Goal: Transaction & Acquisition: Purchase product/service

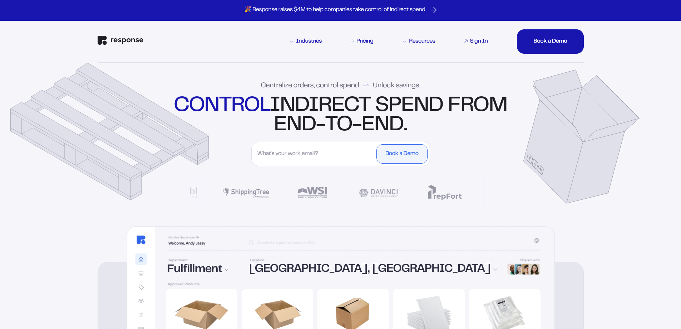
click at [480, 42] on div "Sign In" at bounding box center [479, 42] width 18 height 6
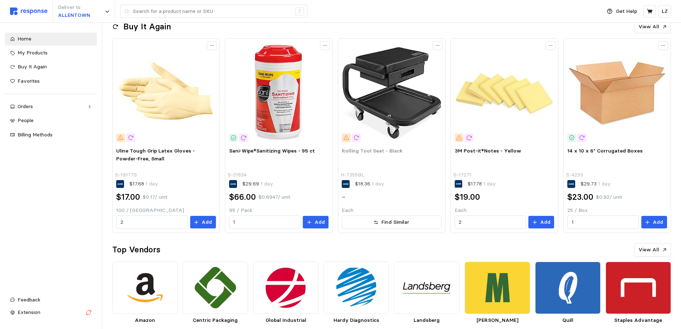
scroll to position [169, 0]
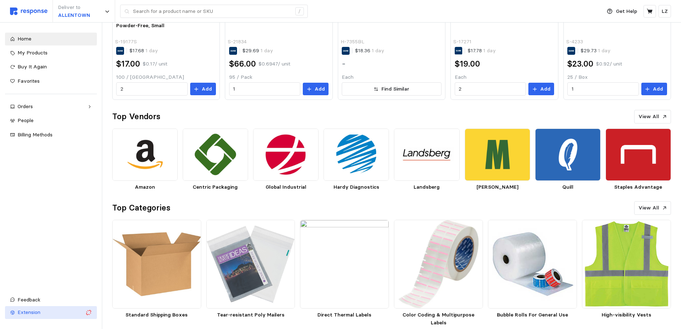
click at [44, 311] on div "Extension" at bounding box center [50, 312] width 65 height 8
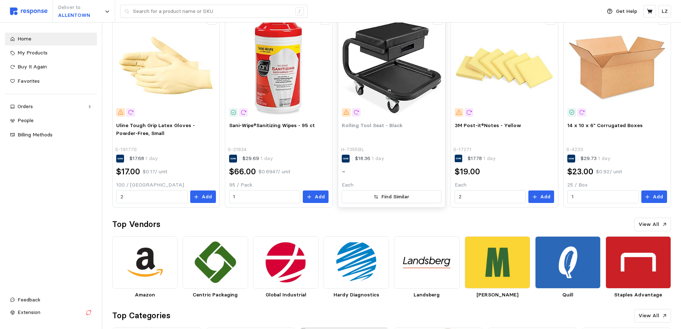
scroll to position [0, 0]
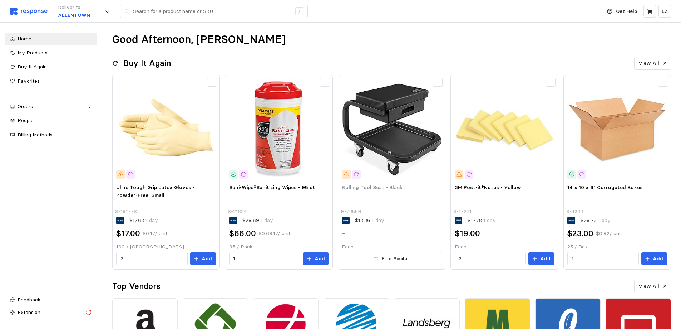
drag, startPoint x: 583, startPoint y: 0, endPoint x: 477, endPoint y: 60, distance: 121.4
click at [477, 60] on div "Buy It Again View All" at bounding box center [391, 63] width 559 height 14
click at [626, 13] on p "Get Help" at bounding box center [626, 12] width 21 height 8
click at [617, 27] on p "Help Center" at bounding box center [613, 29] width 44 height 8
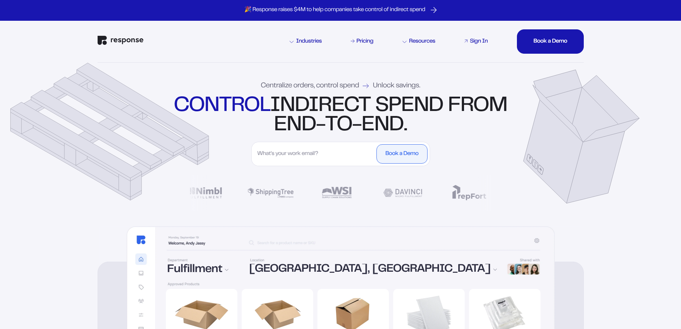
click at [474, 38] on link "Sign In" at bounding box center [476, 41] width 26 height 9
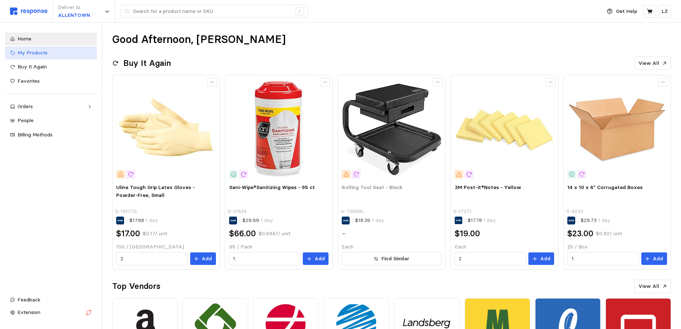
click at [31, 51] on span "My Products" at bounding box center [33, 52] width 30 height 6
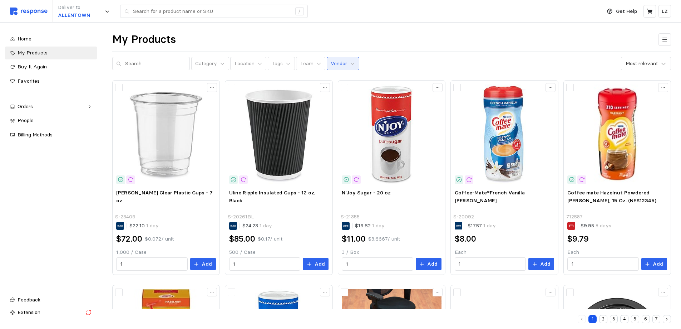
click at [332, 62] on p "Vendor" at bounding box center [339, 64] width 16 height 8
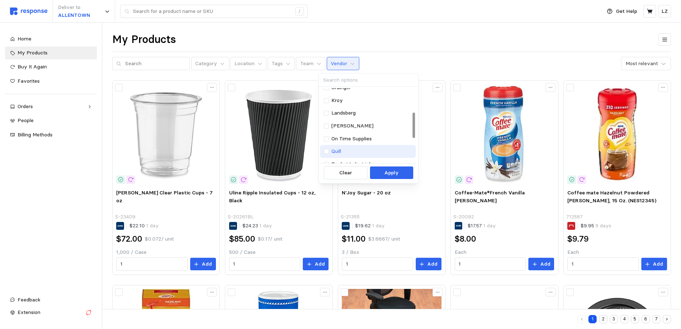
scroll to position [70, 0]
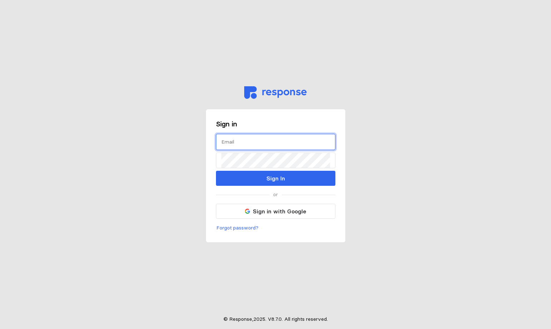
click at [257, 145] on input "text" at bounding box center [275, 141] width 109 height 15
type input "zellea@wsinc.com"
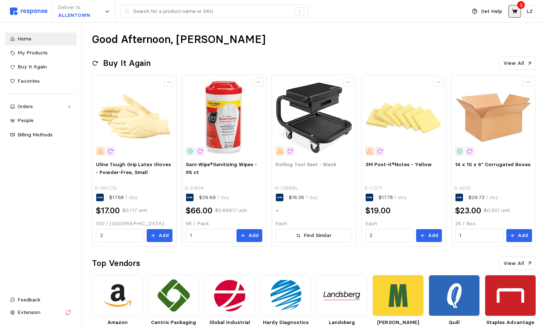
click at [519, 13] on button at bounding box center [514, 11] width 13 height 13
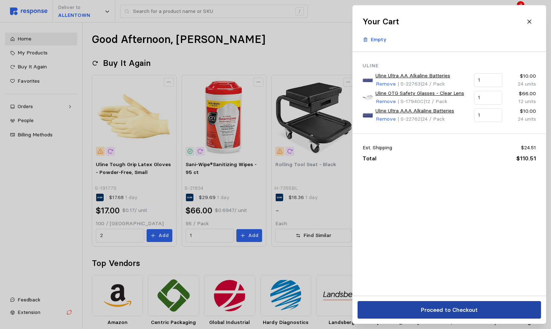
click at [441, 307] on p "Proceed to Checkout" at bounding box center [448, 309] width 57 height 9
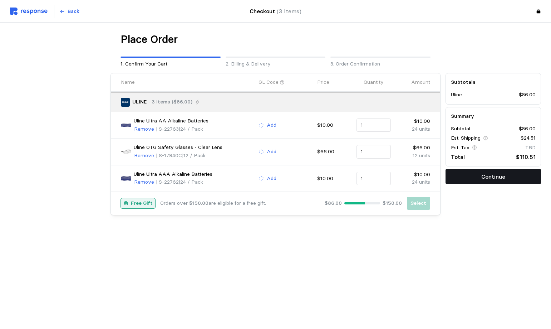
click at [467, 178] on button "Continue" at bounding box center [492, 176] width 95 height 15
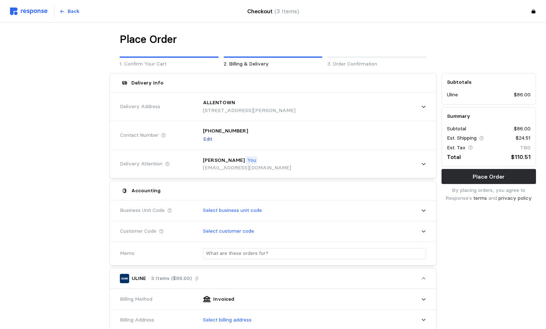
click at [209, 140] on p "Edit" at bounding box center [207, 139] width 9 height 8
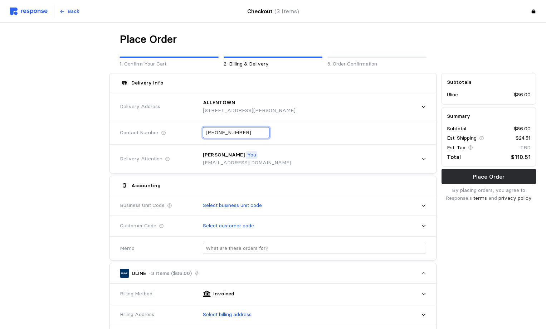
click at [215, 131] on input "+1 (630) 731-9680" at bounding box center [236, 132] width 61 height 10
drag, startPoint x: 245, startPoint y: 131, endPoint x: 172, endPoint y: 140, distance: 73.5
click at [172, 140] on div "Contact Number +1 (630) 731-9680" at bounding box center [272, 132] width 311 height 26
type input "+6 ( ) -"
type input "+1 ( ) -"
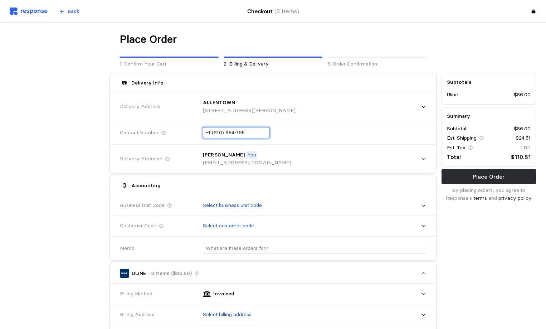
type input "+1 (610) 984-1651"
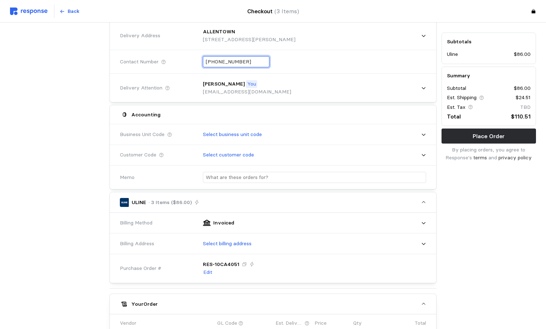
scroll to position [71, 0]
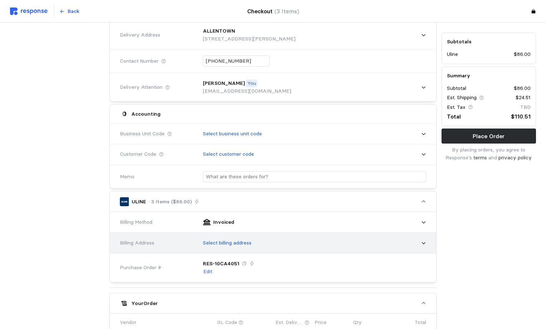
click at [238, 242] on div "Select billing address" at bounding box center [312, 243] width 228 height 18
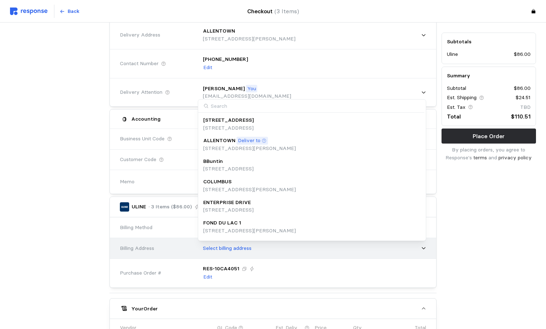
type input "h"
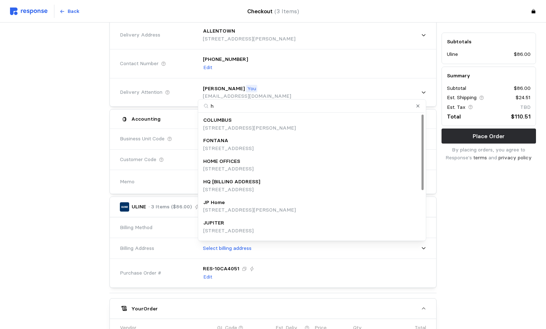
click at [237, 167] on p "1160 Mayflower Drive, Appleton, WI, 54913, United States" at bounding box center [228, 169] width 50 height 8
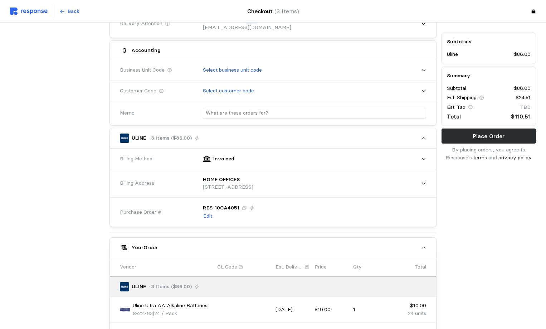
scroll to position [143, 0]
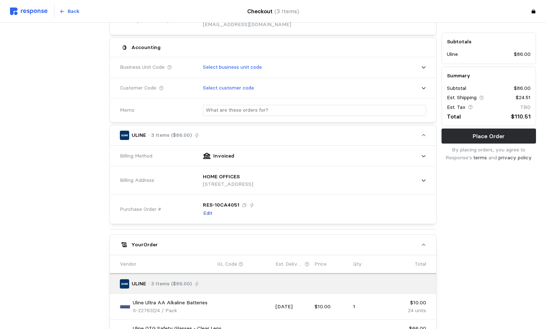
click at [210, 213] on p "Edit" at bounding box center [207, 213] width 9 height 8
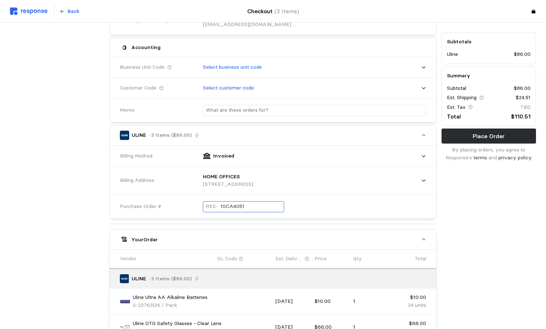
click at [214, 207] on p "RES-" at bounding box center [212, 206] width 12 height 8
type input "1"
type input "092625LZ"
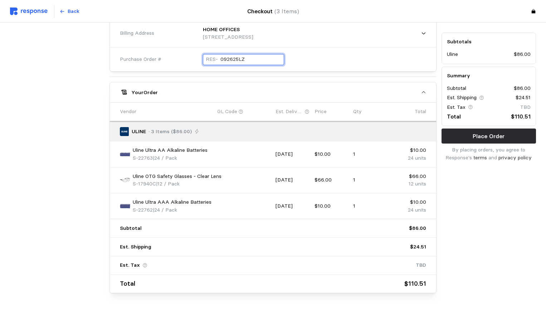
scroll to position [294, 0]
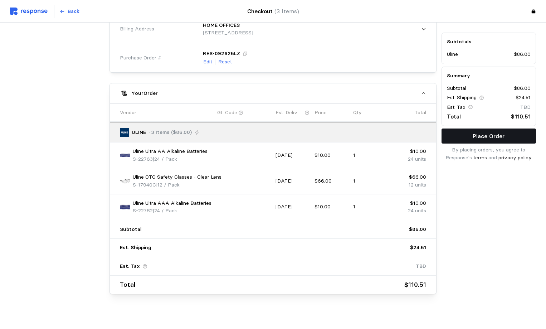
click at [490, 138] on p "Place Order" at bounding box center [488, 136] width 32 height 9
